Goal: Information Seeking & Learning: Learn about a topic

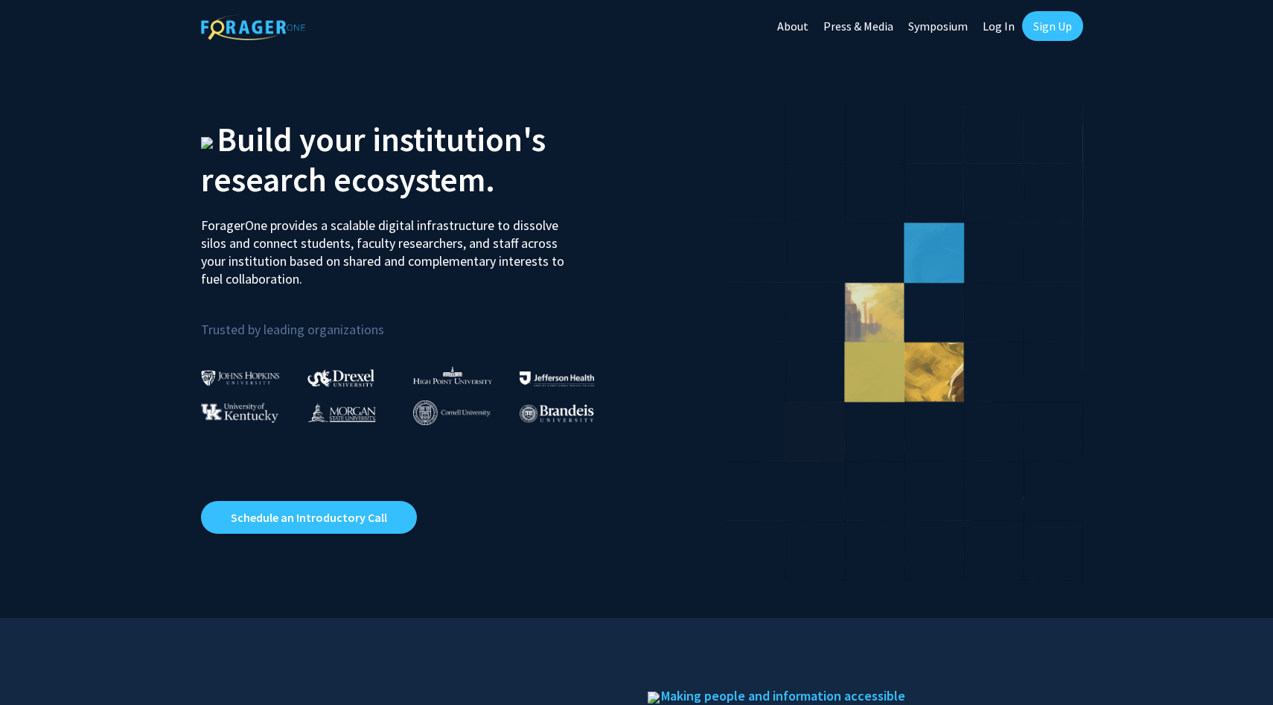
click at [1000, 18] on link "Log In" at bounding box center [998, 26] width 47 height 52
select select
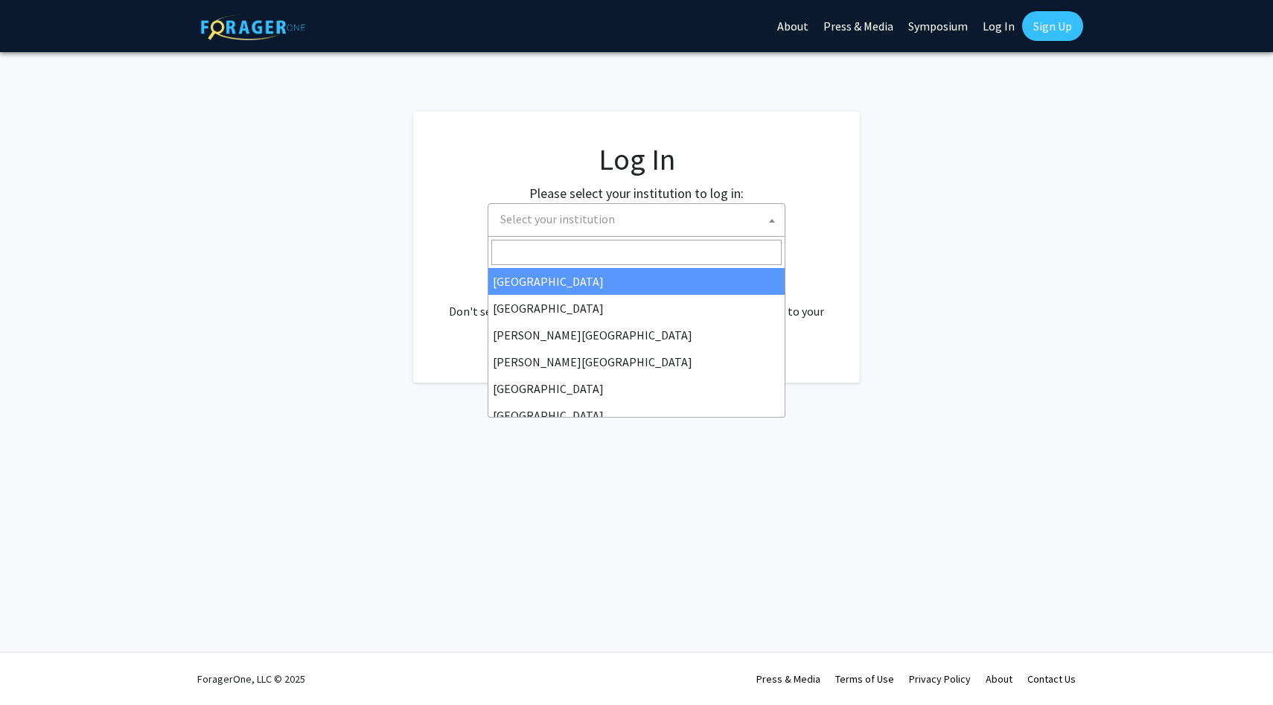
click at [680, 209] on span "Select your institution" at bounding box center [639, 219] width 290 height 31
click at [1003, 26] on link "Log In" at bounding box center [998, 26] width 47 height 52
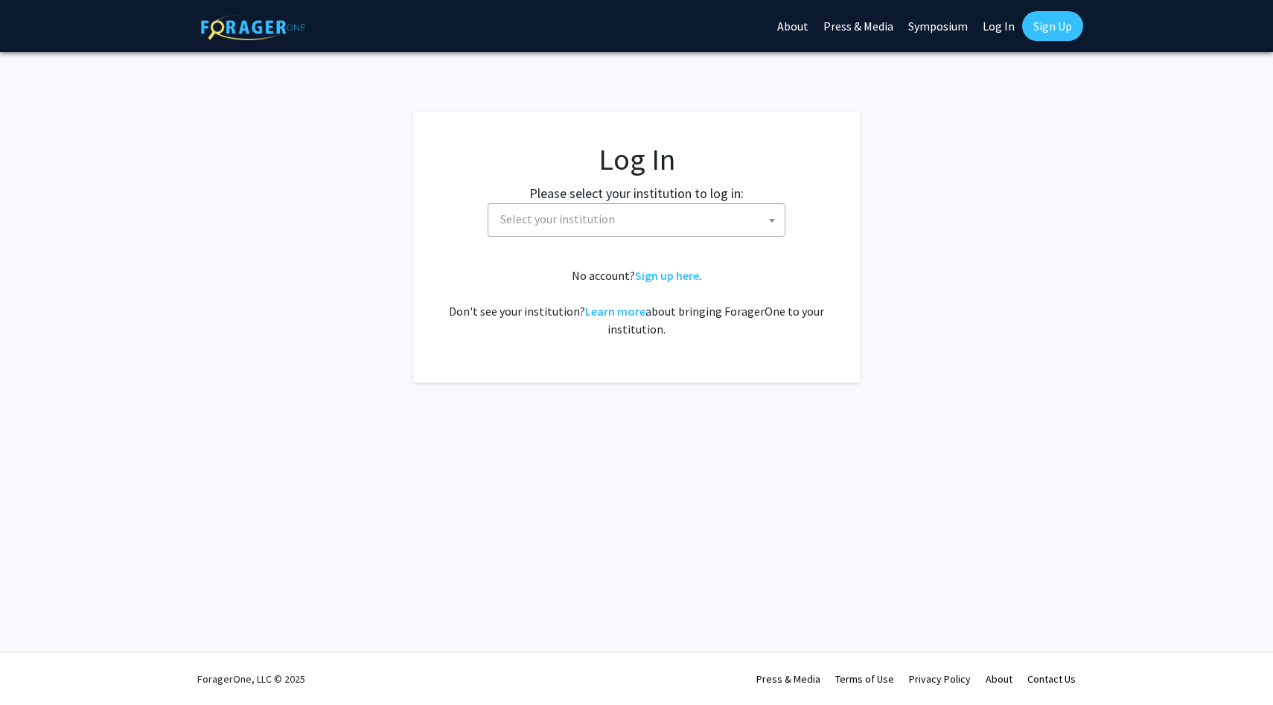
click at [1000, 22] on link "Log In" at bounding box center [998, 26] width 47 height 52
click at [621, 221] on span "Select your institution" at bounding box center [639, 219] width 290 height 31
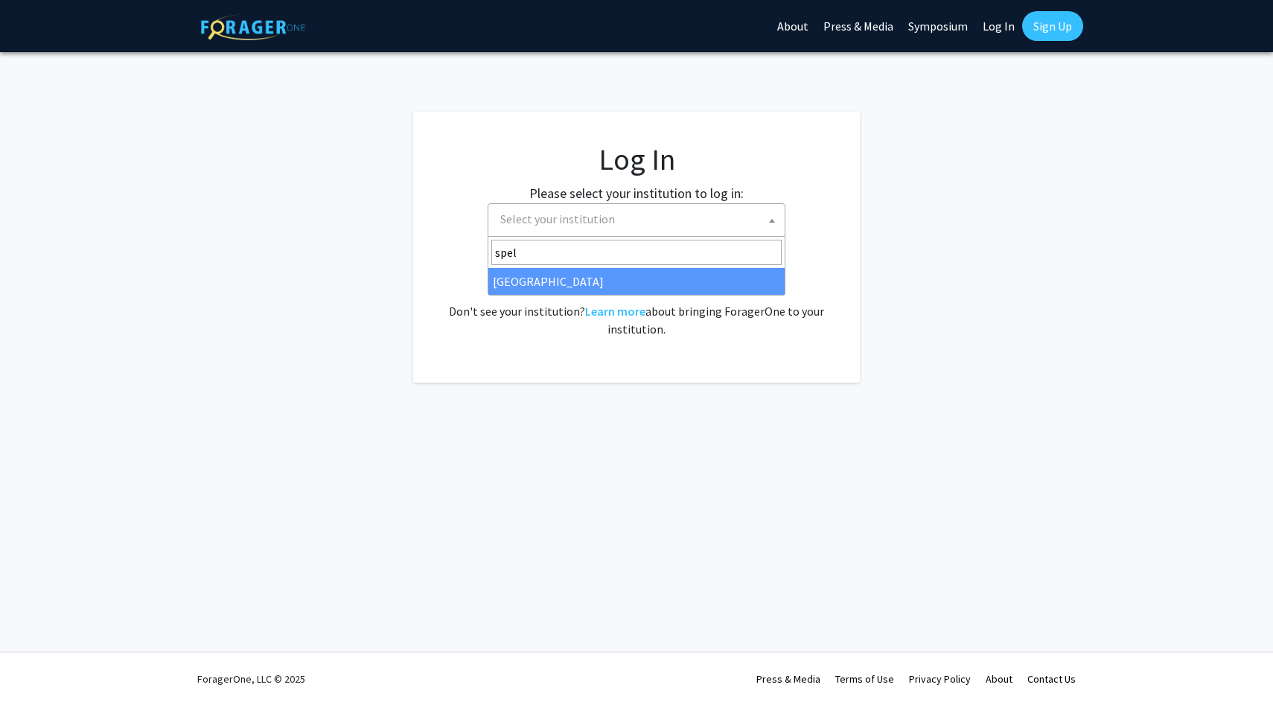
type input "spel"
select select "4"
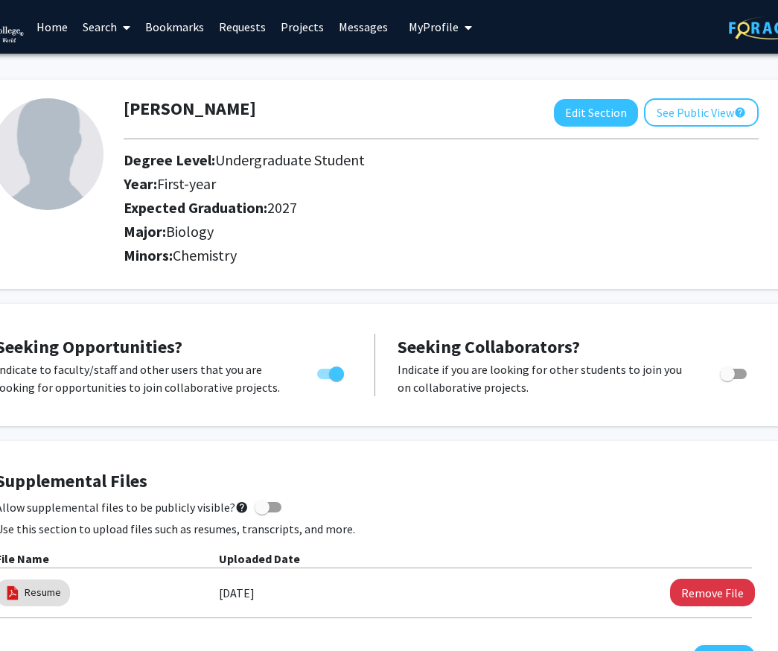
scroll to position [0, 73]
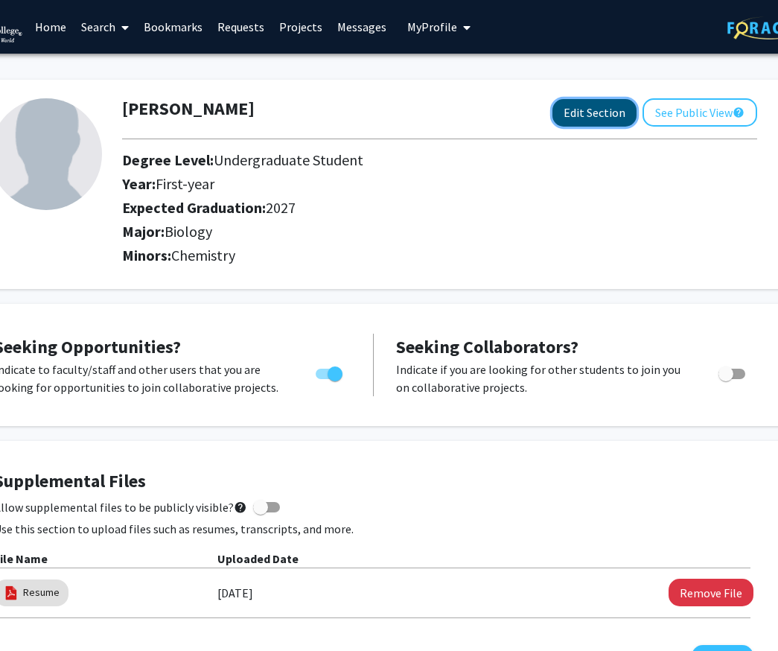
click at [597, 111] on button "Edit Section" at bounding box center [594, 113] width 84 height 28
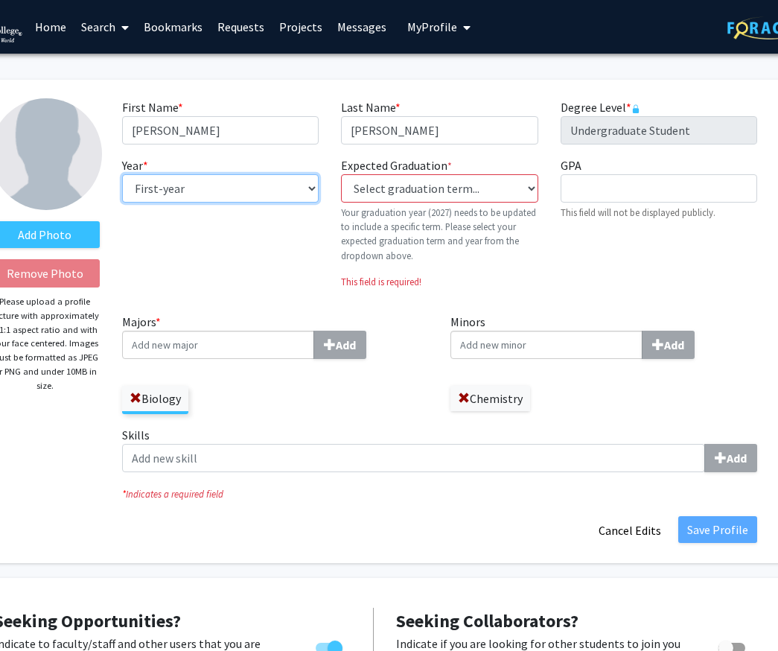
click at [261, 188] on select "--- First-year Sophomore Junior Senior Postbaccalaureate Certificate" at bounding box center [220, 188] width 197 height 28
select select "sophomore"
click at [122, 174] on select "--- First-year Sophomore Junior Senior Postbaccalaureate Certificate" at bounding box center [220, 188] width 197 height 28
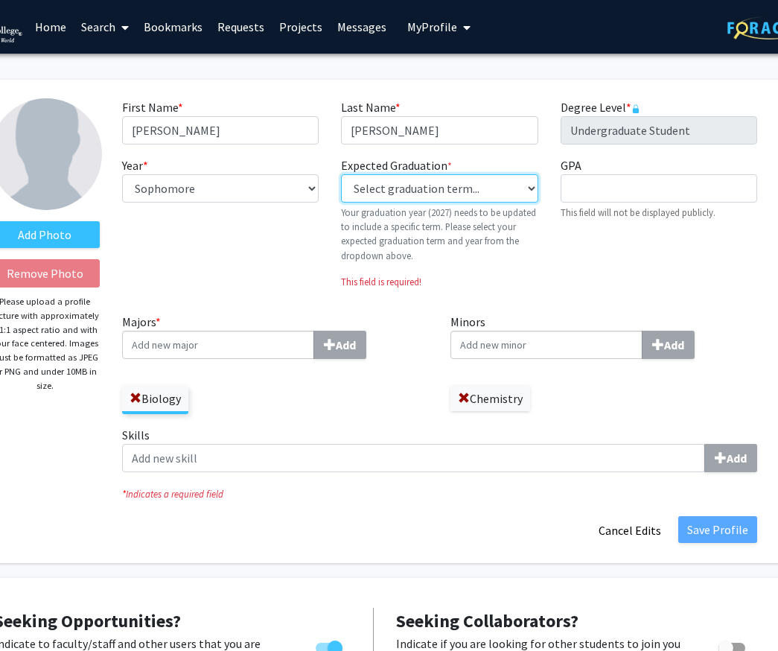
click at [406, 180] on select "Select graduation term... Previous: 2027 (Please select a specific term) Spring…" at bounding box center [439, 188] width 197 height 28
select select "38: spring_2027"
click at [341, 174] on select "Select graduation term... Previous: 2027 (Please select a specific term) Spring…" at bounding box center [439, 188] width 197 height 28
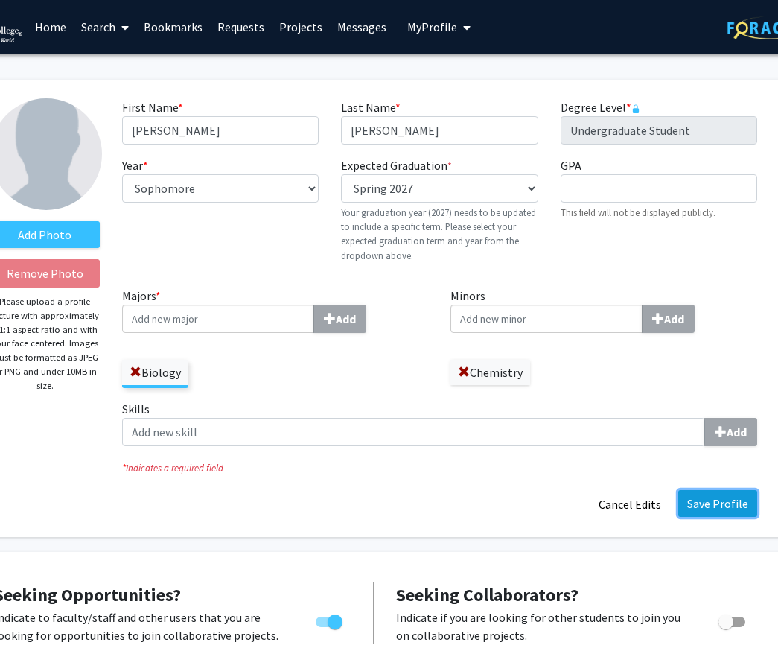
click at [716, 508] on button "Save Profile" at bounding box center [717, 503] width 79 height 27
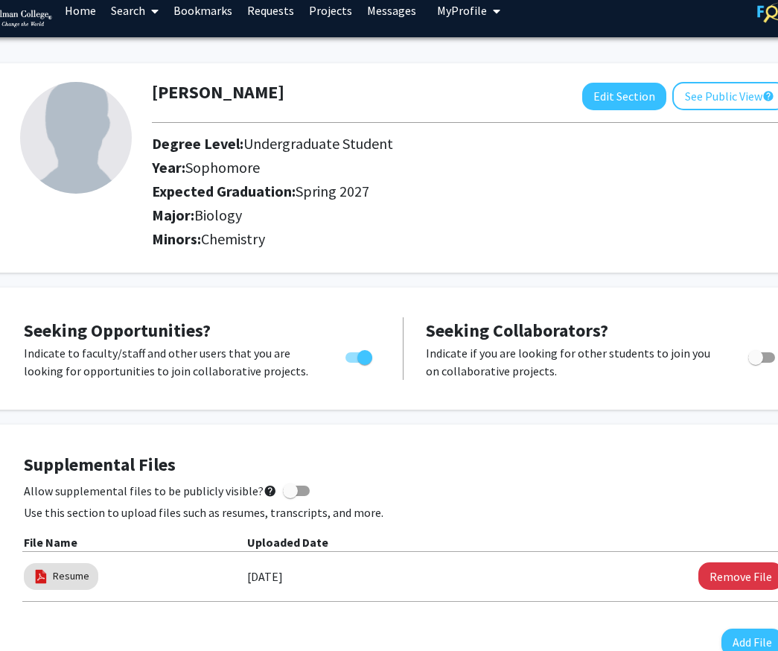
scroll to position [16, 30]
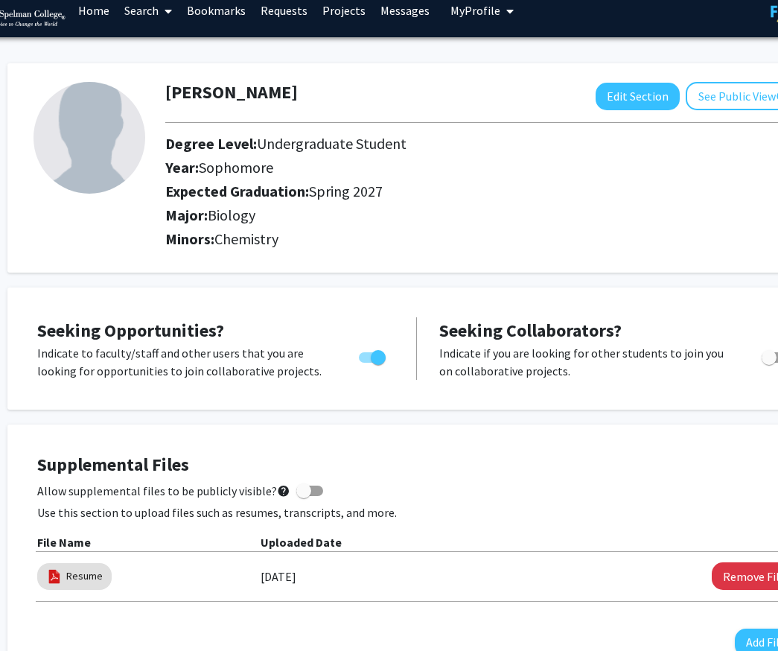
click at [147, 9] on link "Search" at bounding box center [148, 10] width 63 height 52
click at [151, 46] on span "Faculty/Staff" at bounding box center [171, 52] width 109 height 30
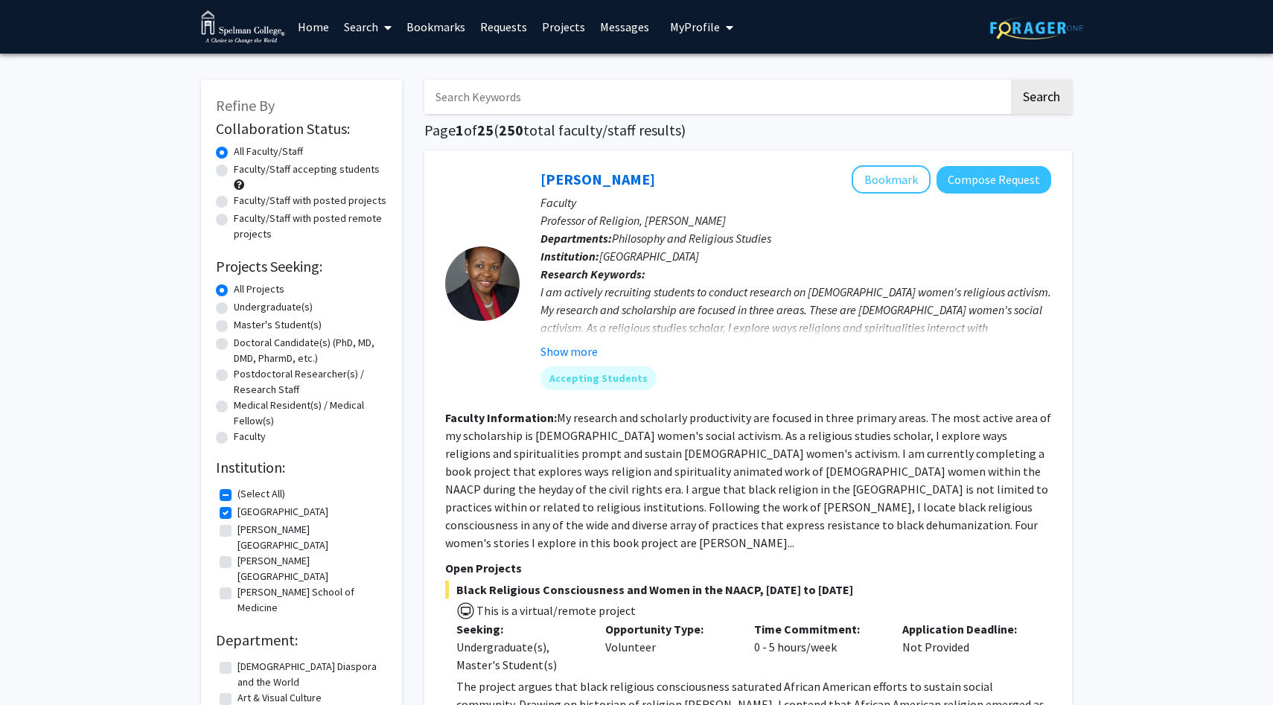
click at [269, 307] on label "Undergraduate(s)" at bounding box center [273, 307] width 79 height 16
click at [243, 307] on input "Undergraduate(s)" at bounding box center [239, 304] width 10 height 10
radio input "true"
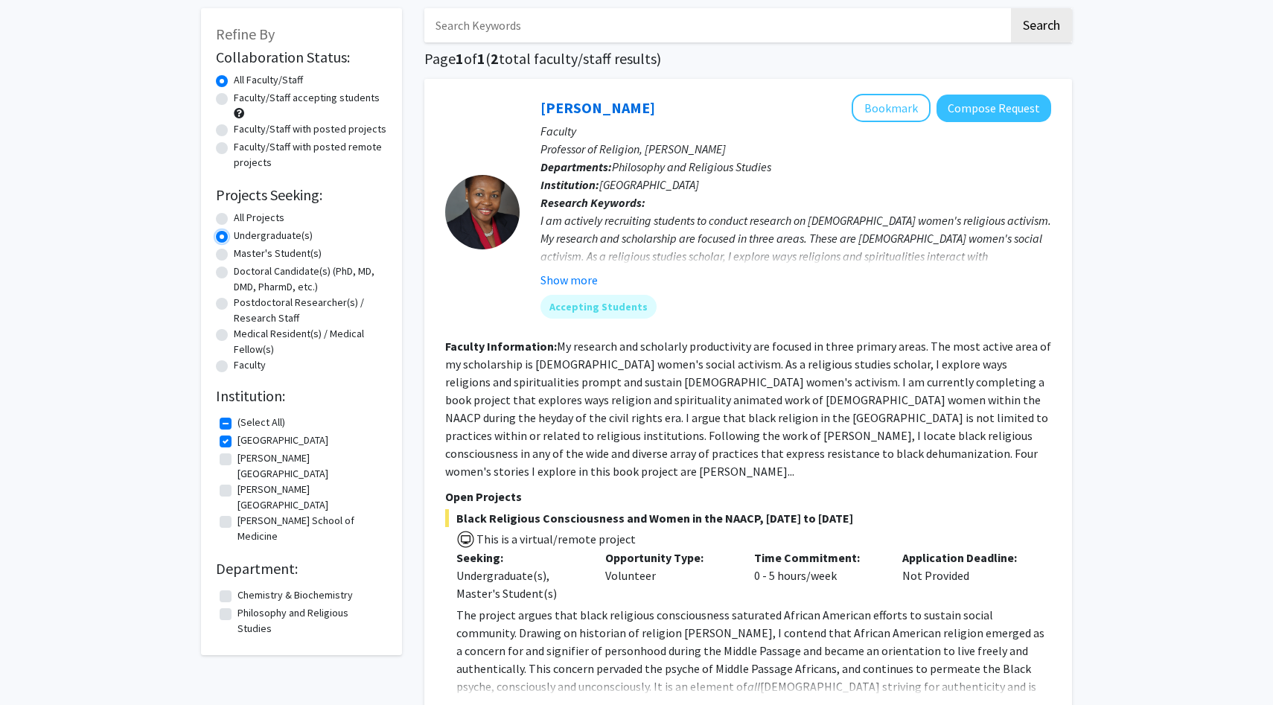
scroll to position [66, 0]
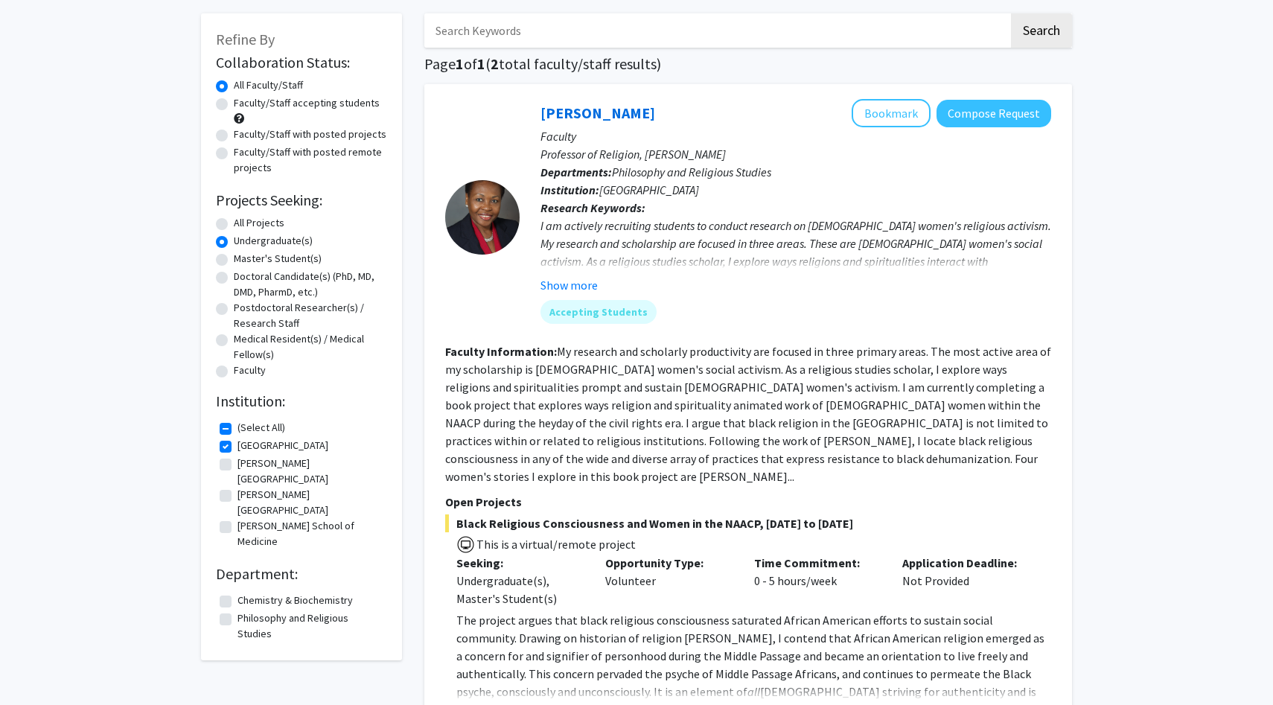
click at [234, 243] on label "Undergraduate(s)" at bounding box center [273, 241] width 79 height 16
click at [234, 243] on input "Undergraduate(s)" at bounding box center [239, 238] width 10 height 10
click at [234, 241] on label "Undergraduate(s)" at bounding box center [273, 241] width 79 height 16
click at [234, 241] on input "Undergraduate(s)" at bounding box center [239, 238] width 10 height 10
click at [270, 565] on h2 "Department:" at bounding box center [301, 574] width 171 height 18
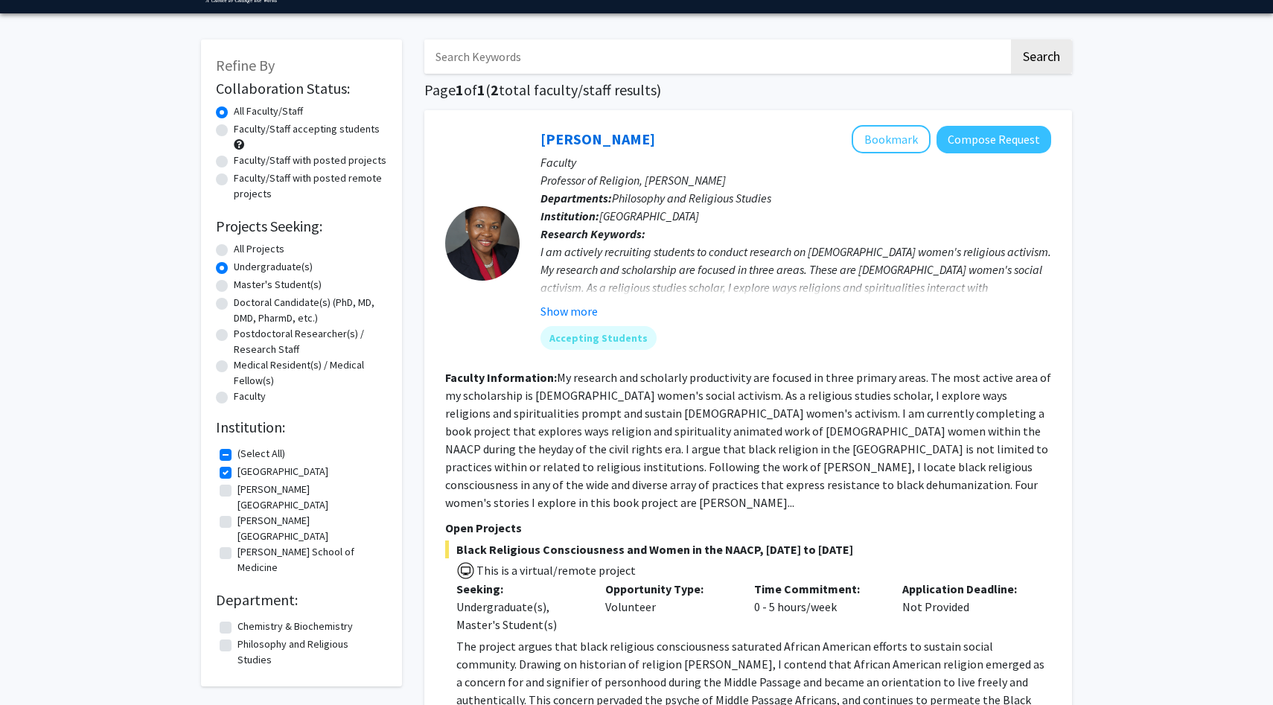
scroll to position [0, 0]
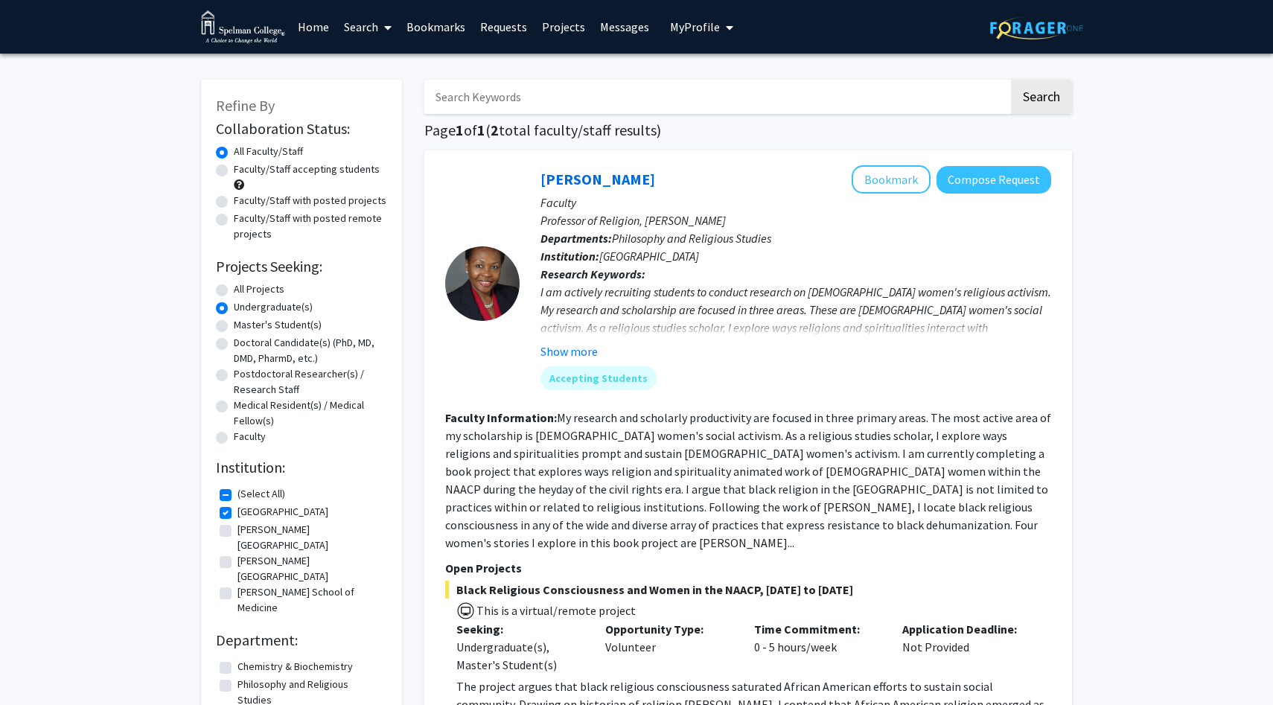
click at [566, 88] on input "Search Keywords" at bounding box center [716, 97] width 584 height 34
click at [234, 286] on label "All Projects" at bounding box center [259, 289] width 51 height 16
click at [234, 286] on input "All Projects" at bounding box center [239, 286] width 10 height 10
radio input "true"
click at [487, 93] on input "Search Keywords" at bounding box center [716, 97] width 584 height 34
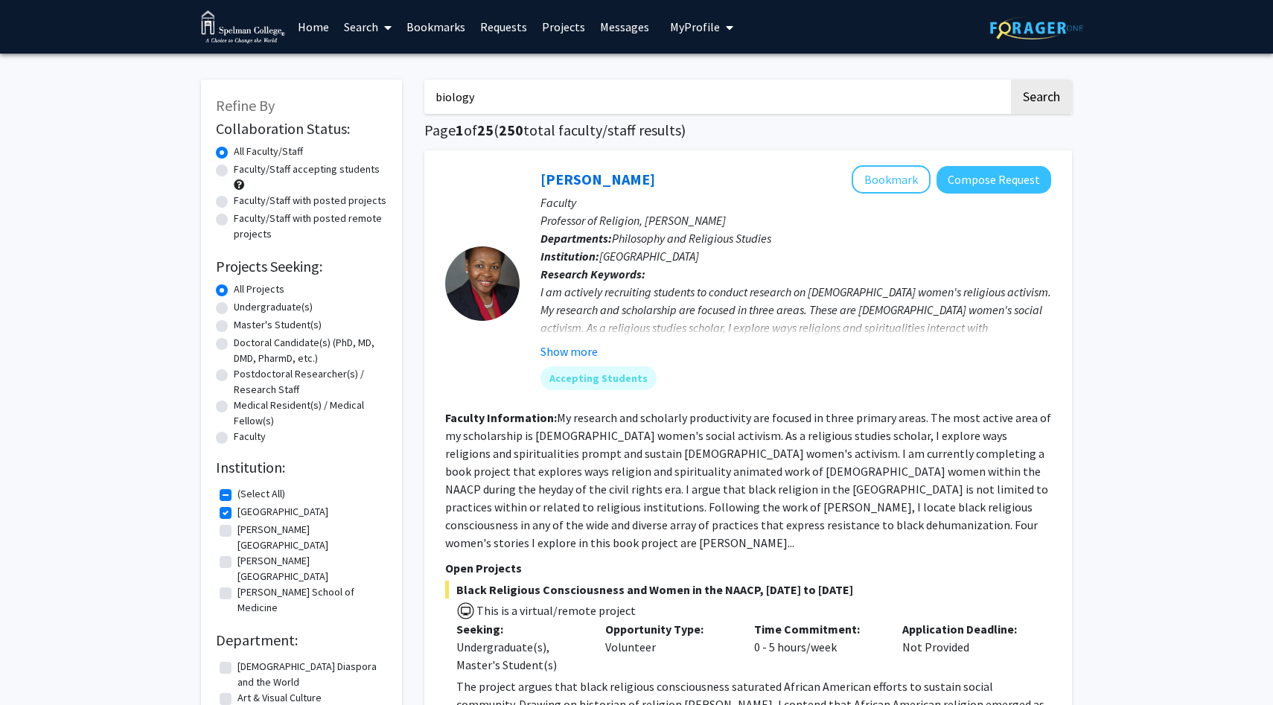
type input "biology"
click at [777, 80] on button "Search" at bounding box center [1041, 97] width 61 height 34
checkbox input "false"
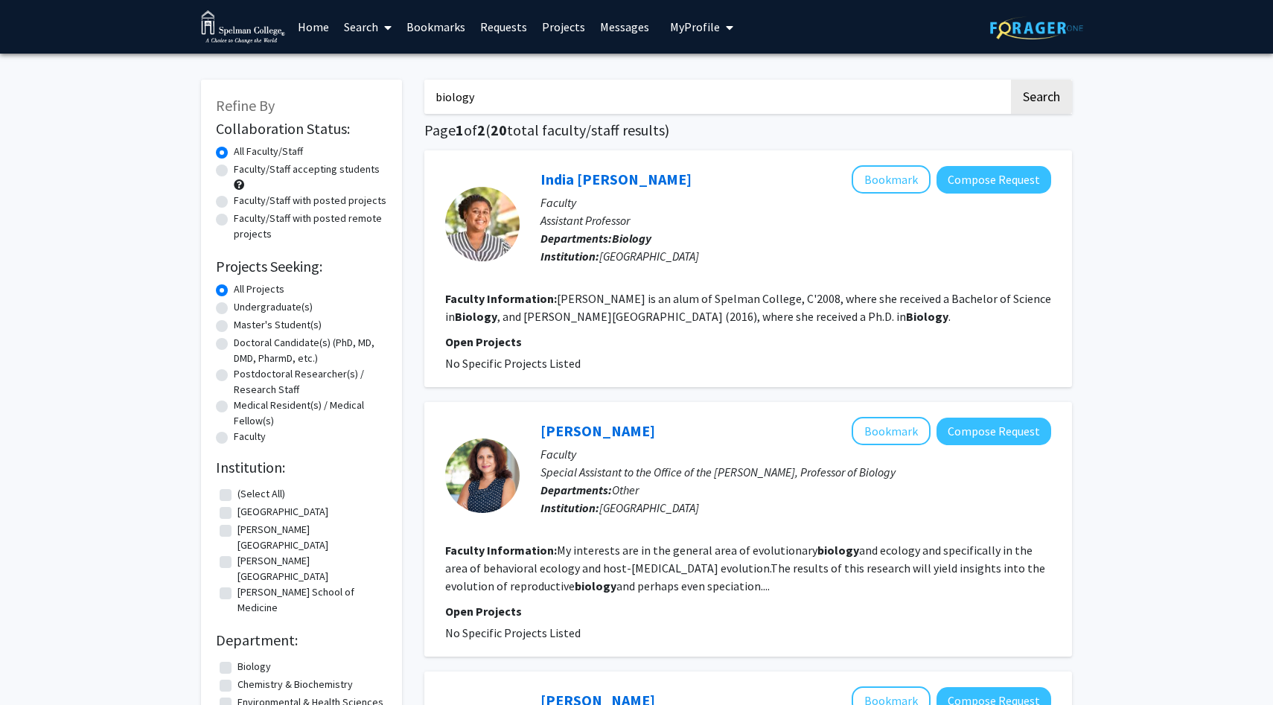
click at [311, 208] on div "Faculty/Staff with posted projects" at bounding box center [301, 202] width 171 height 18
click at [307, 200] on label "Faculty/Staff with posted projects" at bounding box center [310, 201] width 153 height 16
click at [243, 200] on input "Faculty/Staff with posted projects" at bounding box center [239, 198] width 10 height 10
radio input "true"
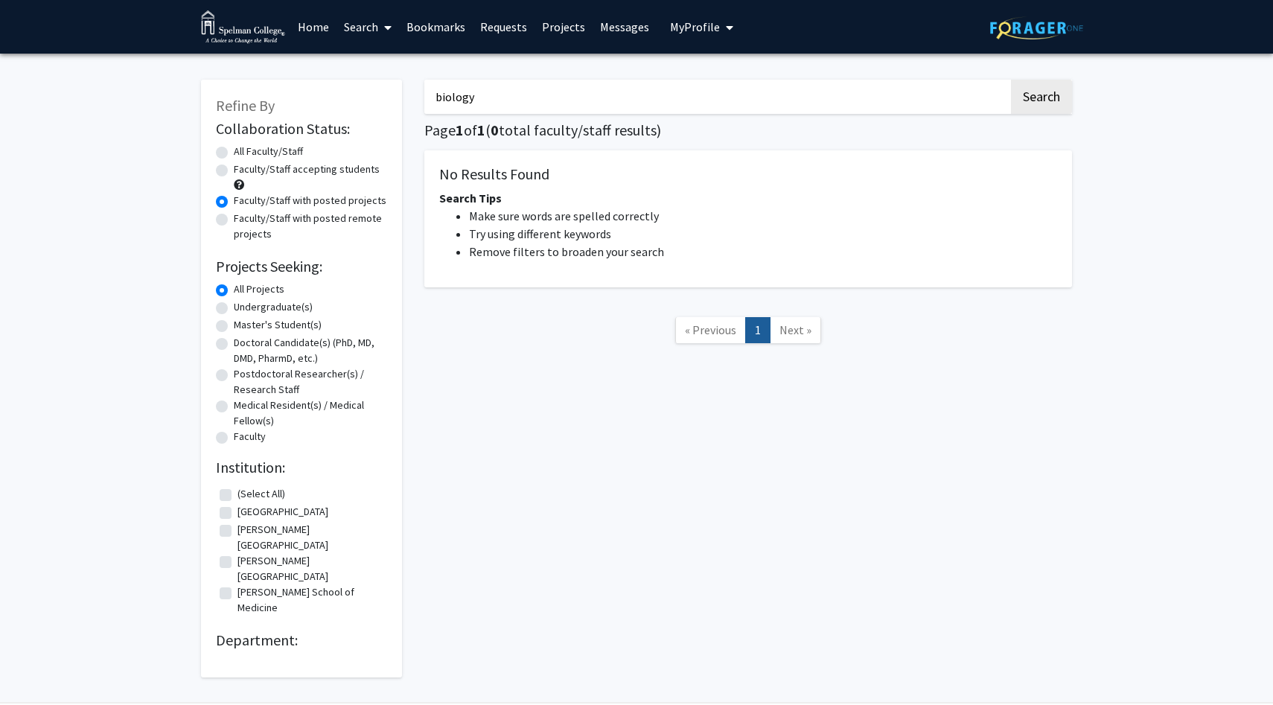
drag, startPoint x: 488, startPoint y: 99, endPoint x: 434, endPoint y: 97, distance: 54.4
click at [434, 97] on input "biology" at bounding box center [716, 97] width 584 height 34
click at [507, 314] on nav "« Previous 1 Next »" at bounding box center [748, 332] width 648 height 60
click at [229, 174] on div "Faculty/Staff accepting students" at bounding box center [301, 177] width 171 height 31
click at [234, 171] on label "Faculty/Staff accepting students" at bounding box center [307, 170] width 146 height 16
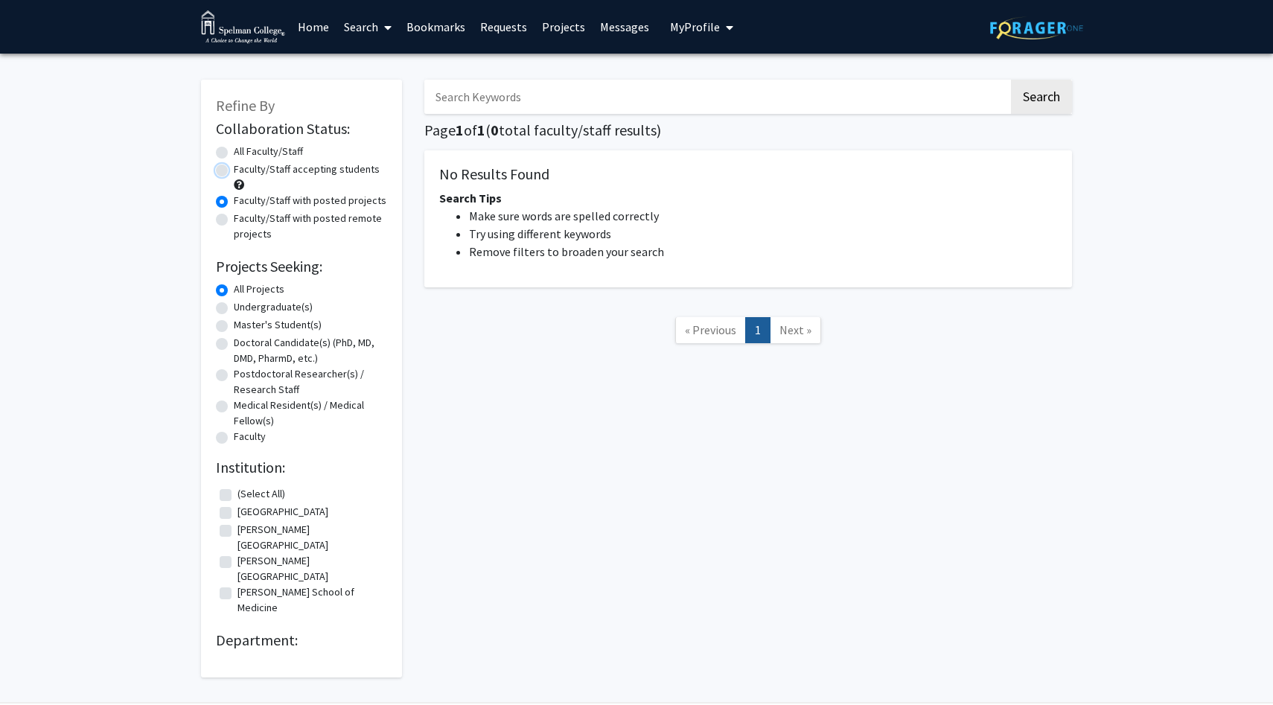
click at [234, 171] on input "Faculty/Staff accepting students" at bounding box center [239, 167] width 10 height 10
radio input "true"
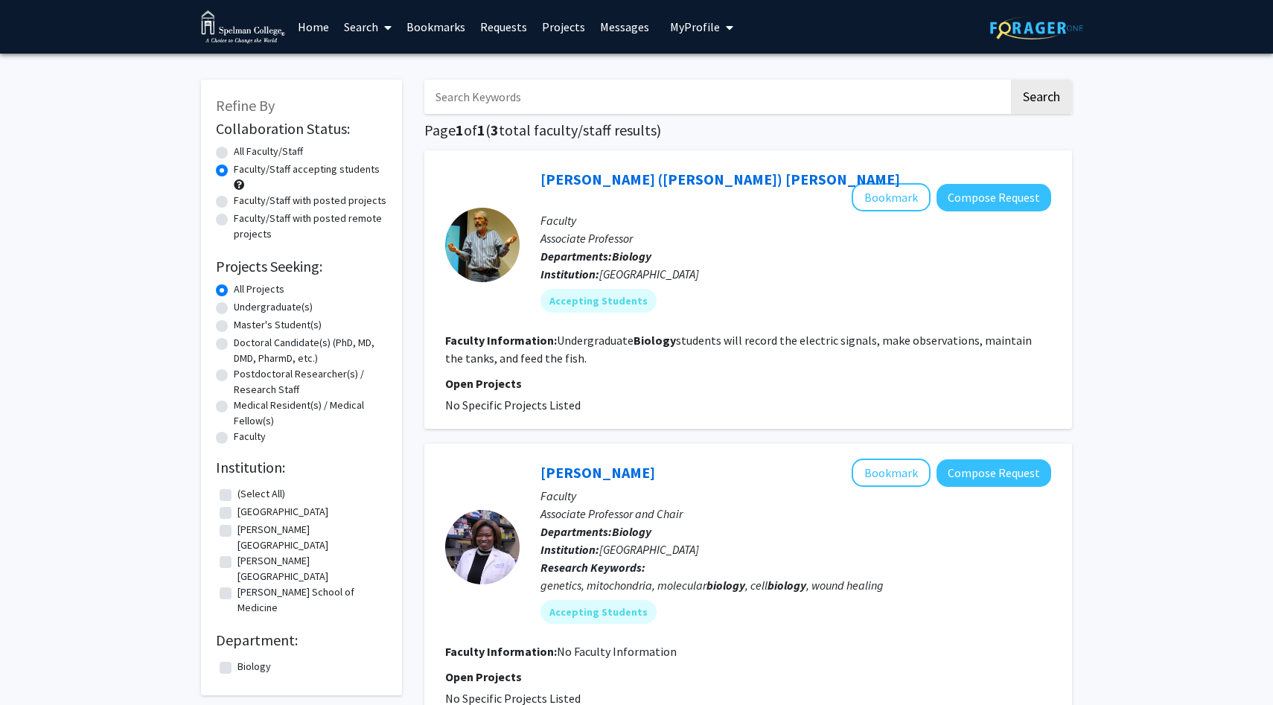
click at [234, 650] on fg-checkbox "Biology Biology" at bounding box center [302, 668] width 164 height 18
click at [237, 650] on label "Biology" at bounding box center [253, 667] width 33 height 16
click at [237, 650] on input "Biology" at bounding box center [242, 664] width 10 height 10
checkbox input "true"
click at [242, 488] on label "(Select All)" at bounding box center [261, 494] width 48 height 16
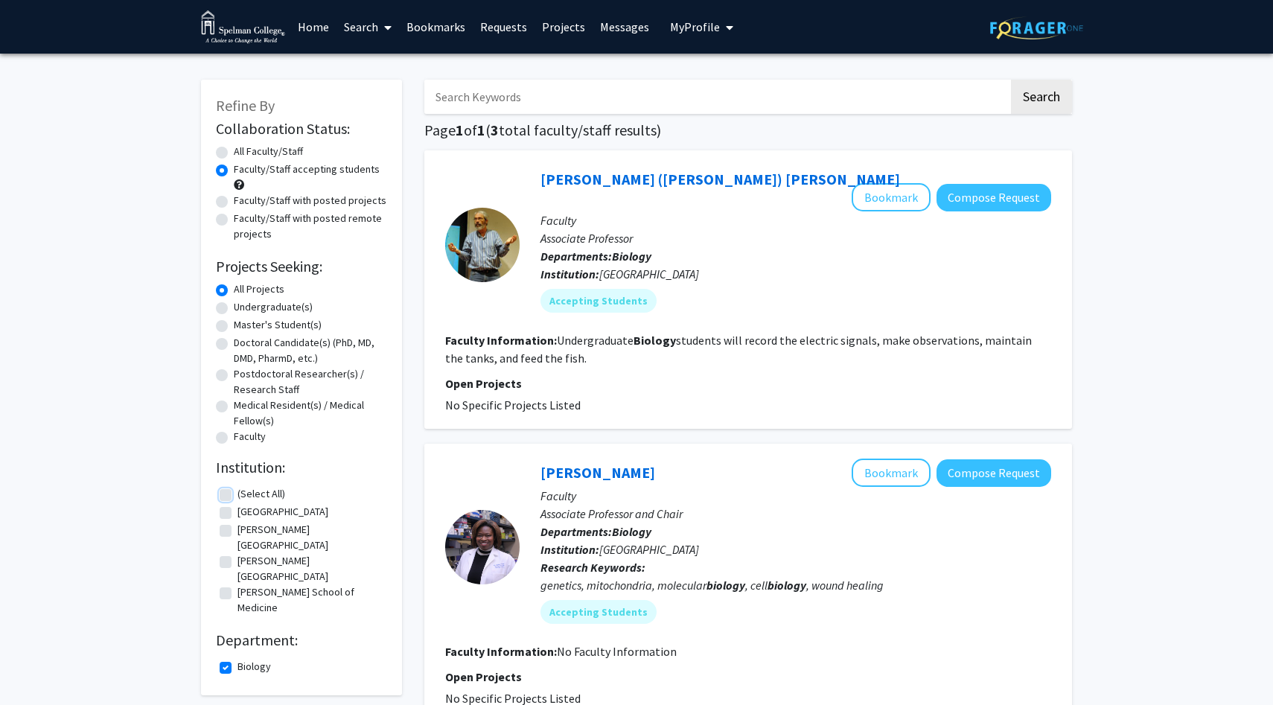
click at [242, 488] on input "(Select All)" at bounding box center [242, 491] width 10 height 10
checkbox input "true"
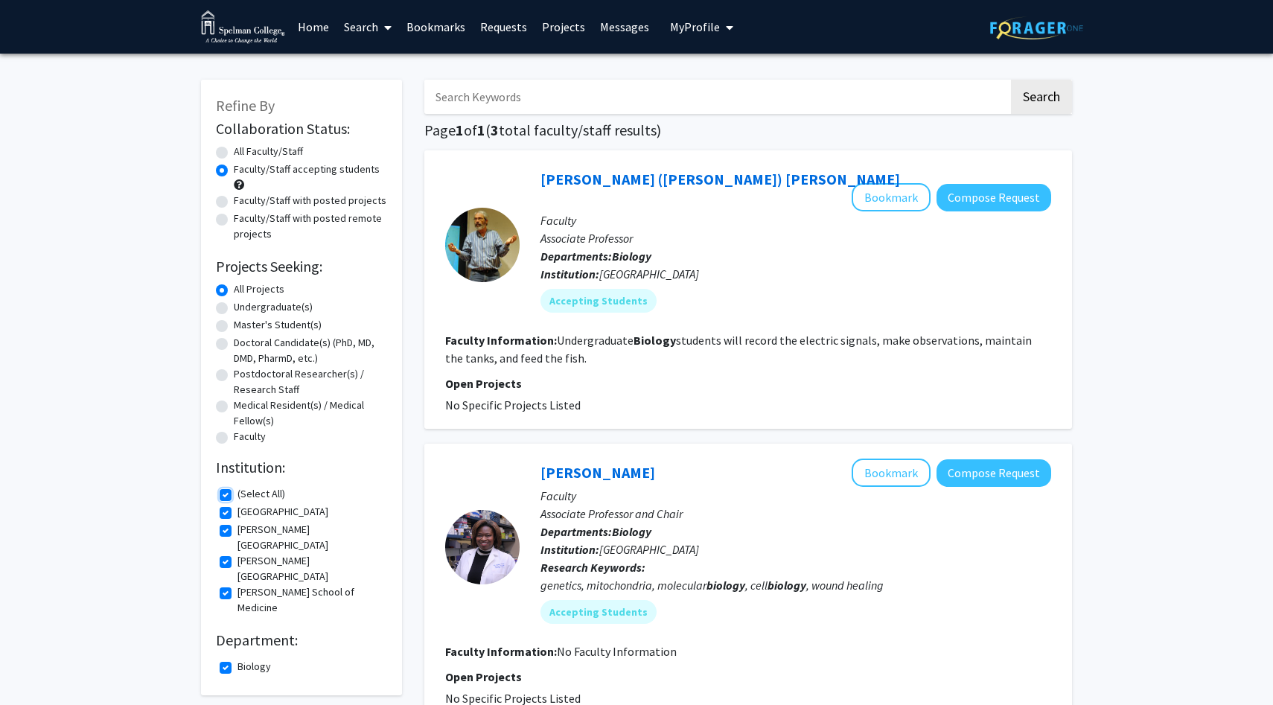
checkbox input "true"
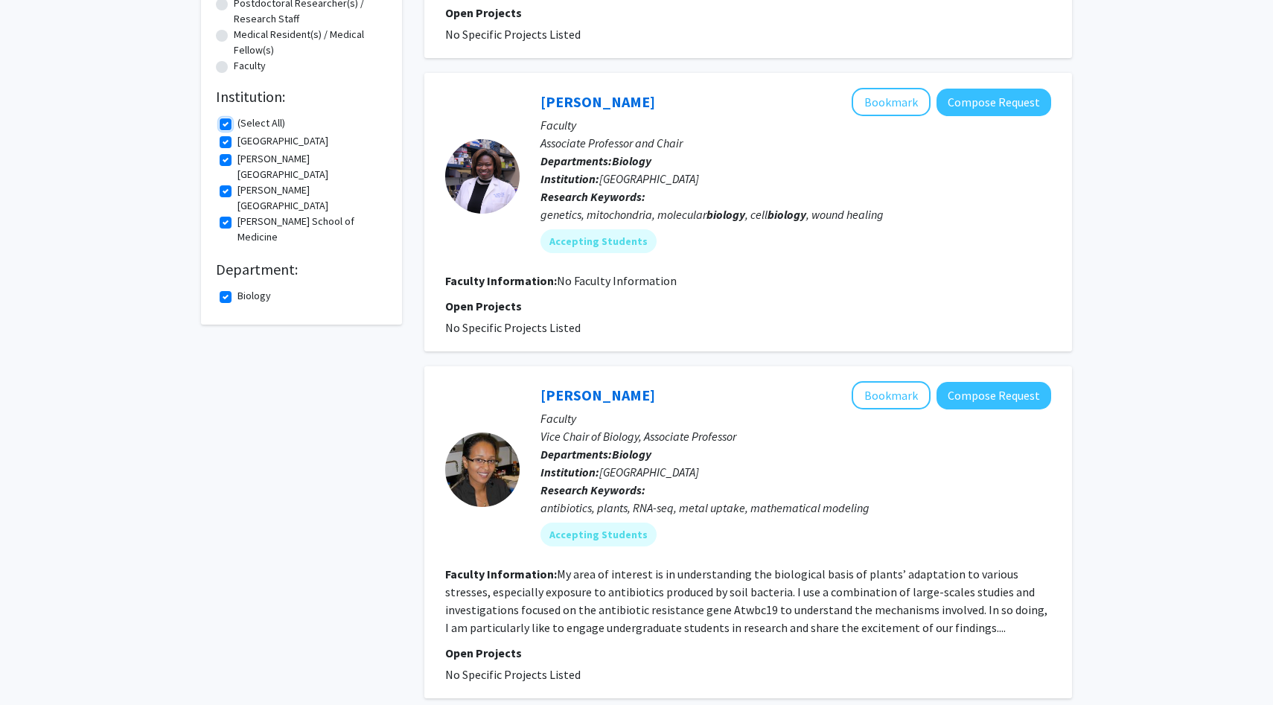
scroll to position [511, 0]
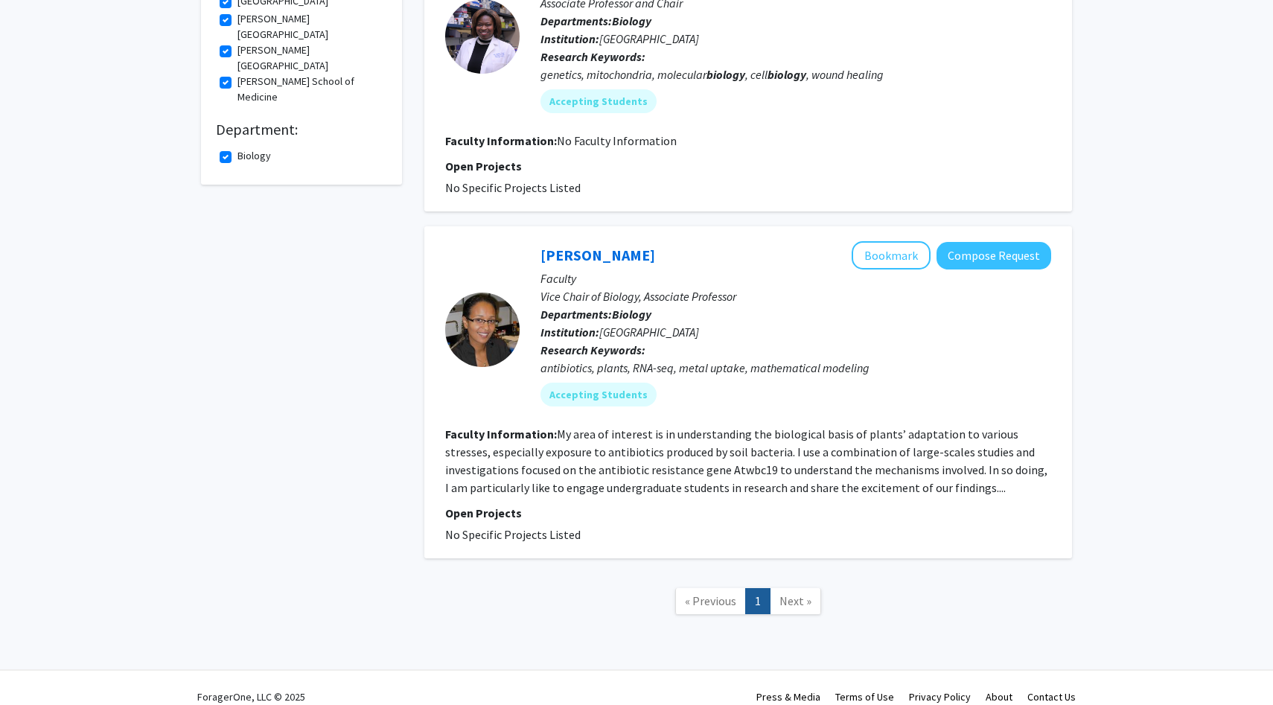
click at [231, 148] on fg-checkbox "Biology Biology" at bounding box center [302, 157] width 164 height 18
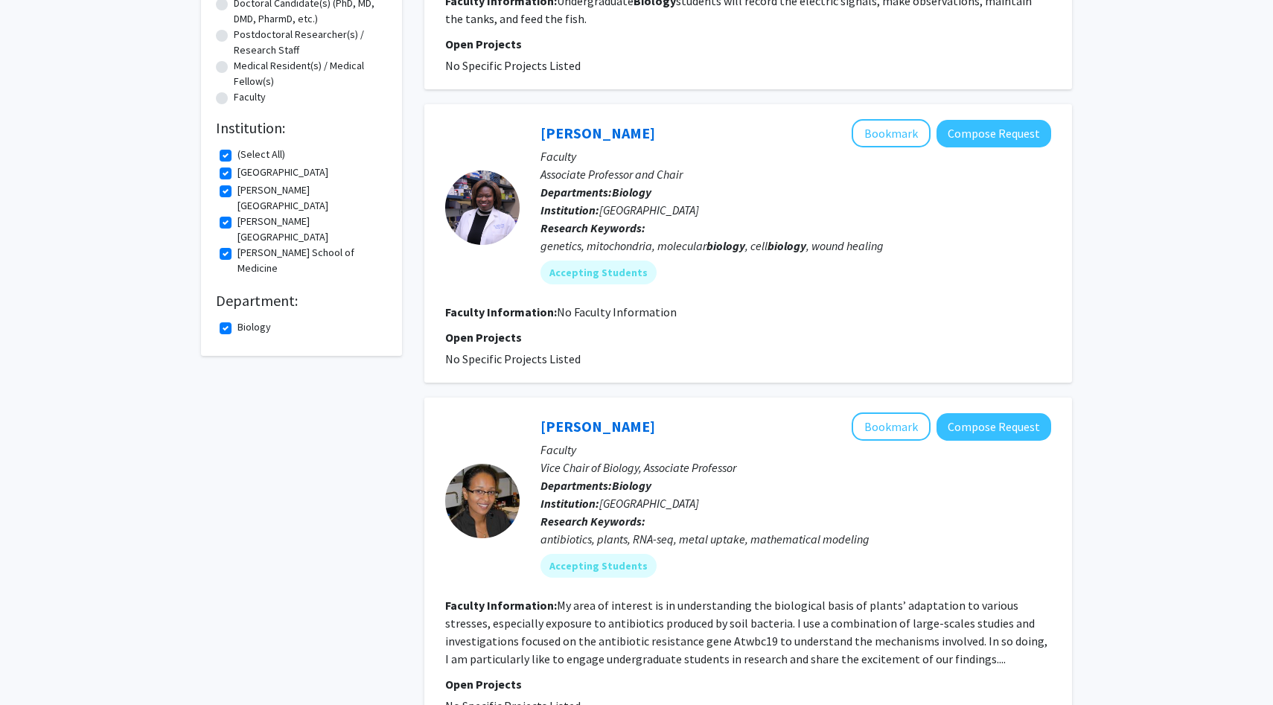
scroll to position [0, 0]
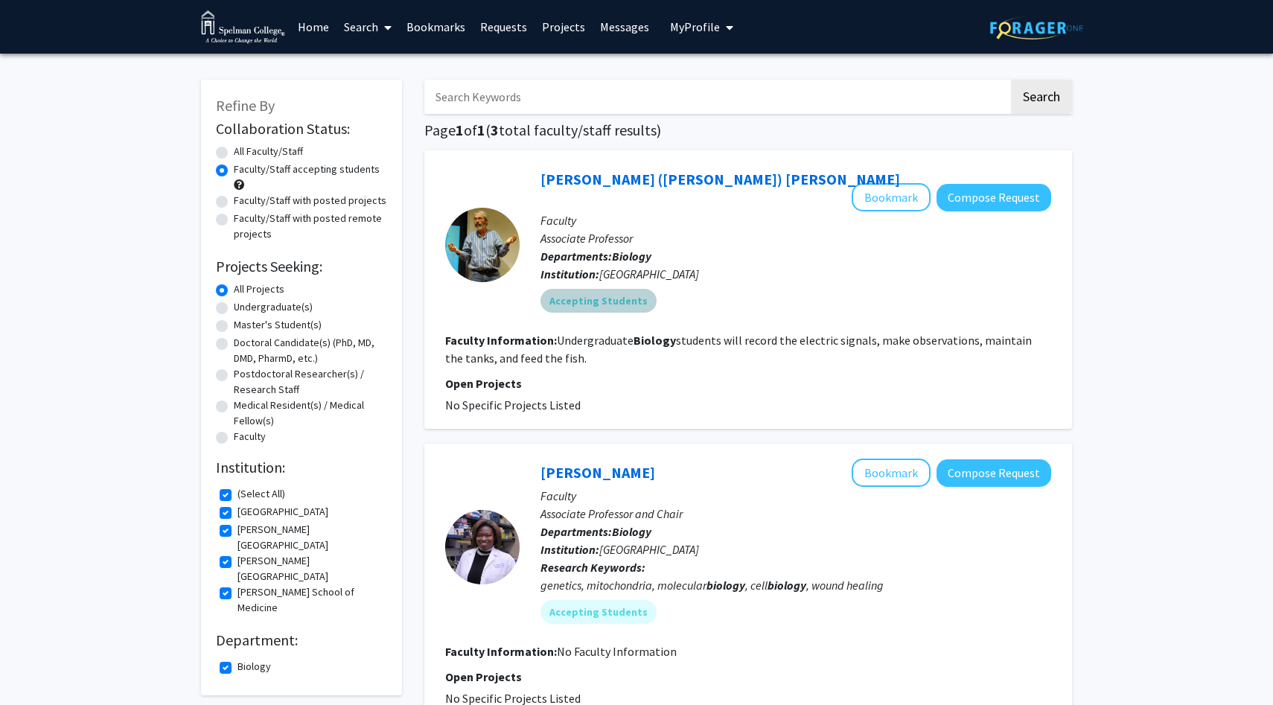
click at [616, 289] on mat-chip "Accepting Students" at bounding box center [598, 301] width 116 height 24
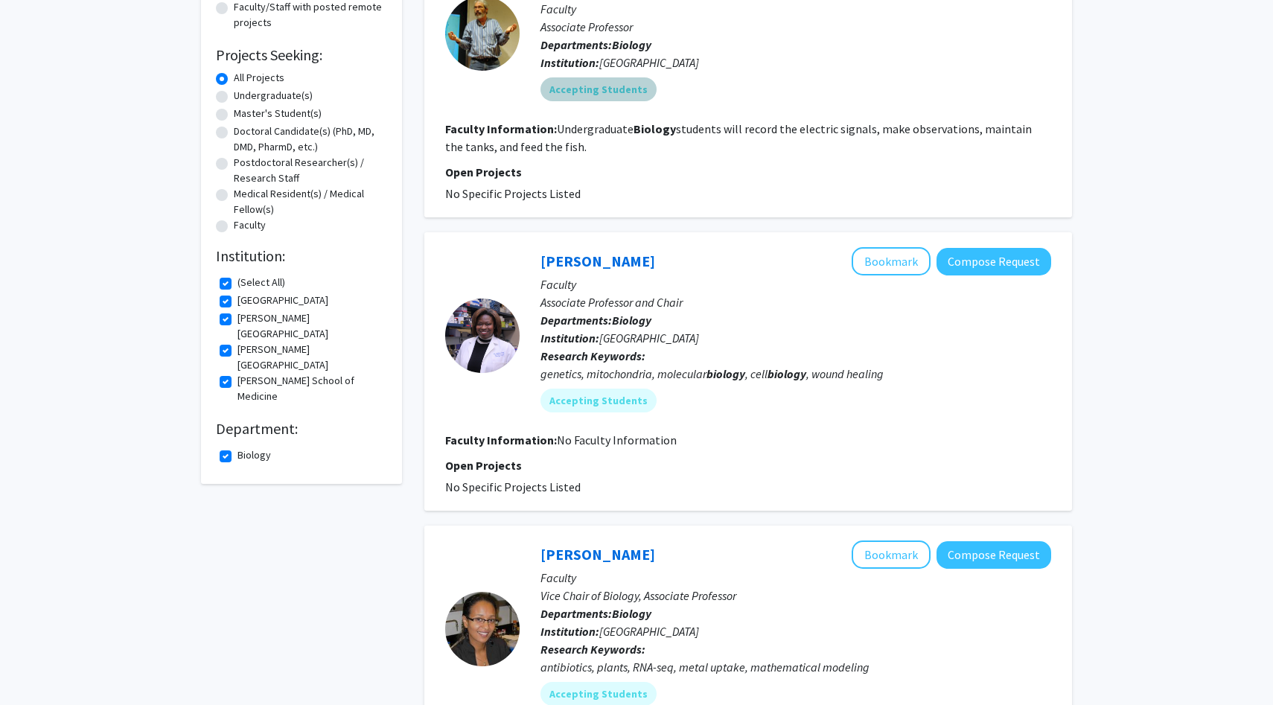
scroll to position [511, 0]
